Goal: Transaction & Acquisition: Purchase product/service

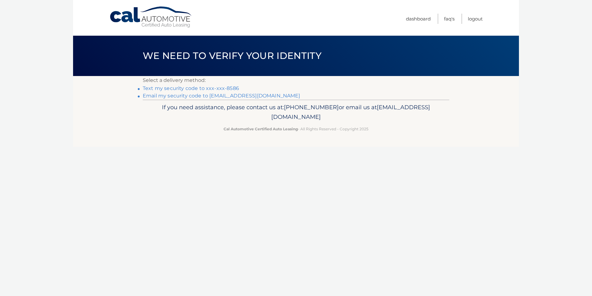
click at [217, 87] on link "Text my security code to xxx-xxx-8586" at bounding box center [191, 88] width 96 height 6
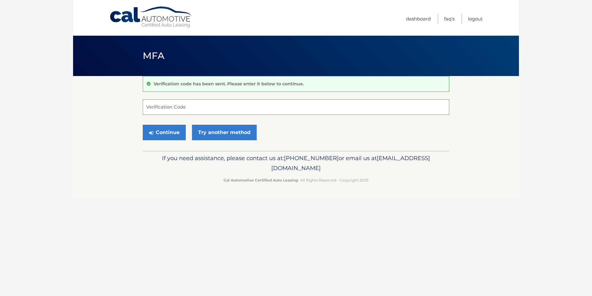
click at [183, 105] on input "Verification Code" at bounding box center [296, 106] width 307 height 15
type input "940434"
click at [170, 133] on button "Continue" at bounding box center [164, 132] width 43 height 15
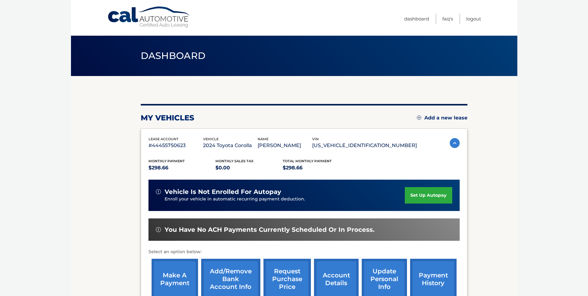
scroll to position [62, 0]
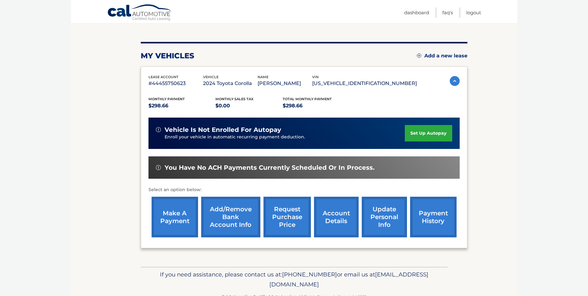
click at [169, 215] on link "make a payment" at bounding box center [174, 216] width 46 height 41
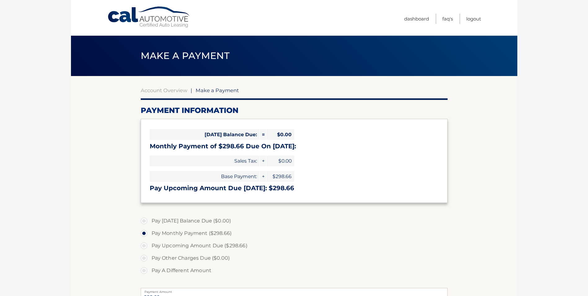
select select "ZGQ4MzJhMTItMDg5Yi00ZmFkLWE3MDEtYjkzMmFkZjhjZjZj"
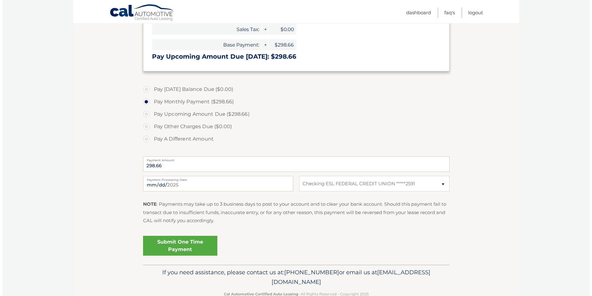
scroll to position [116, 0]
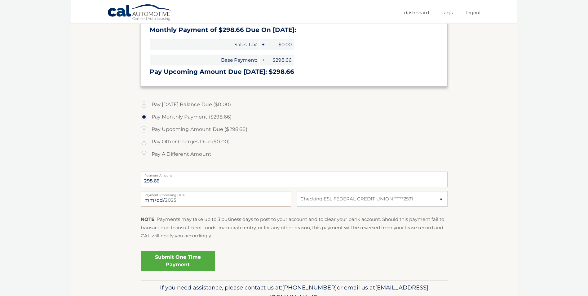
click at [186, 260] on link "Submit One Time Payment" at bounding box center [178, 261] width 74 height 20
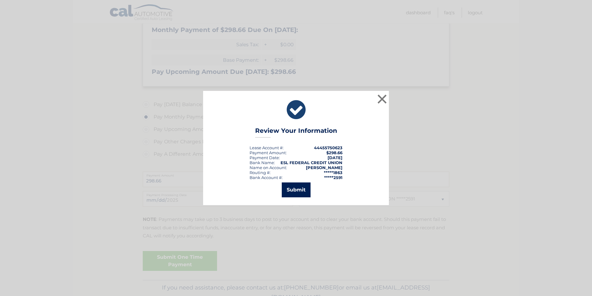
click at [297, 188] on button "Submit" at bounding box center [296, 189] width 29 height 15
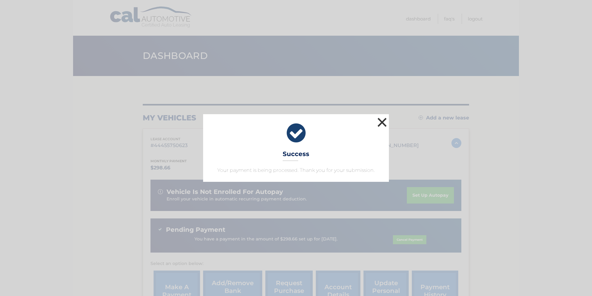
click at [382, 122] on button "×" at bounding box center [382, 122] width 12 height 12
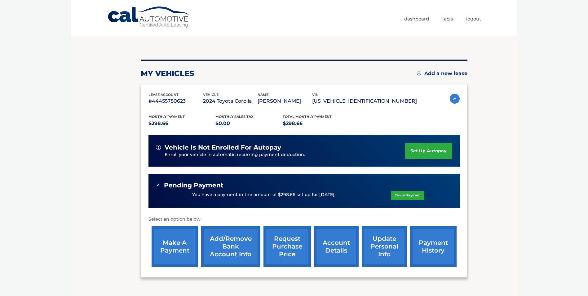
scroll to position [92, 0]
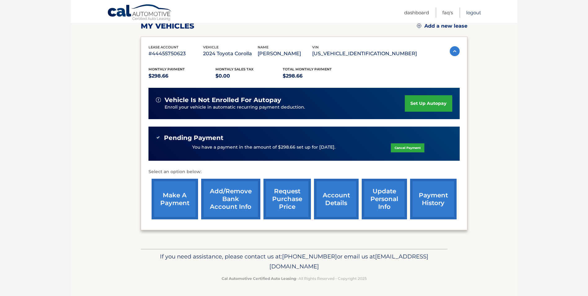
click at [474, 14] on link "Logout" at bounding box center [473, 12] width 15 height 10
